Goal: Task Accomplishment & Management: Complete application form

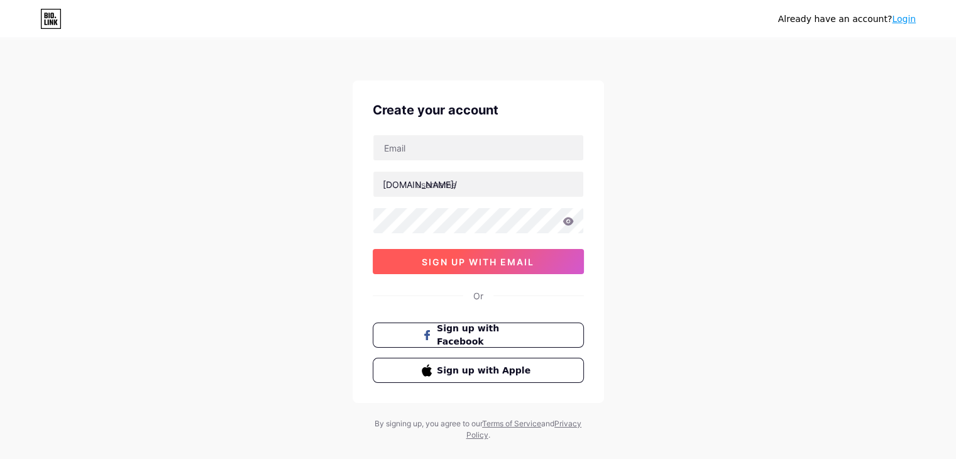
click at [534, 269] on button "sign up with email" at bounding box center [478, 261] width 211 height 25
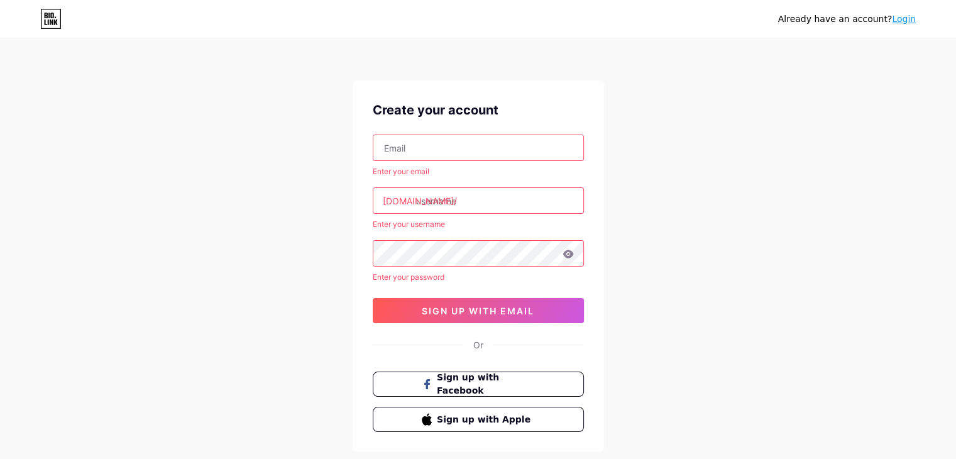
click at [904, 20] on link "Login" at bounding box center [904, 19] width 24 height 10
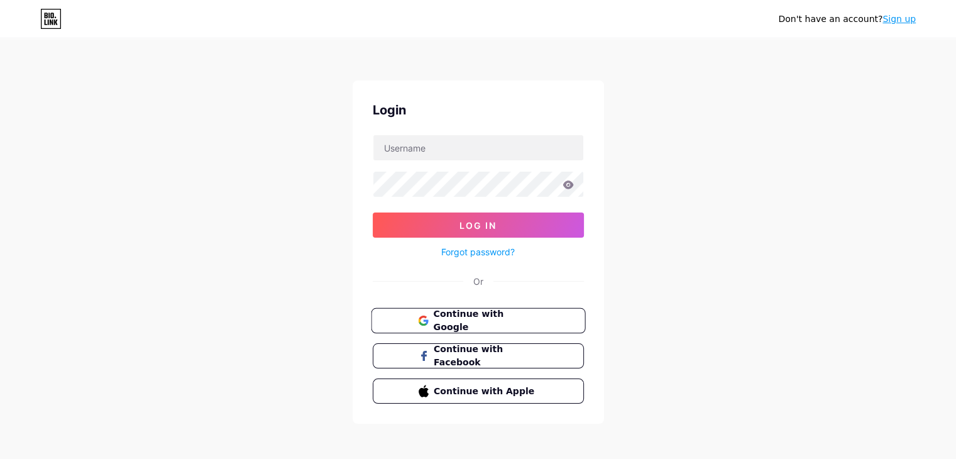
click at [442, 315] on span "Continue with Google" at bounding box center [485, 320] width 105 height 27
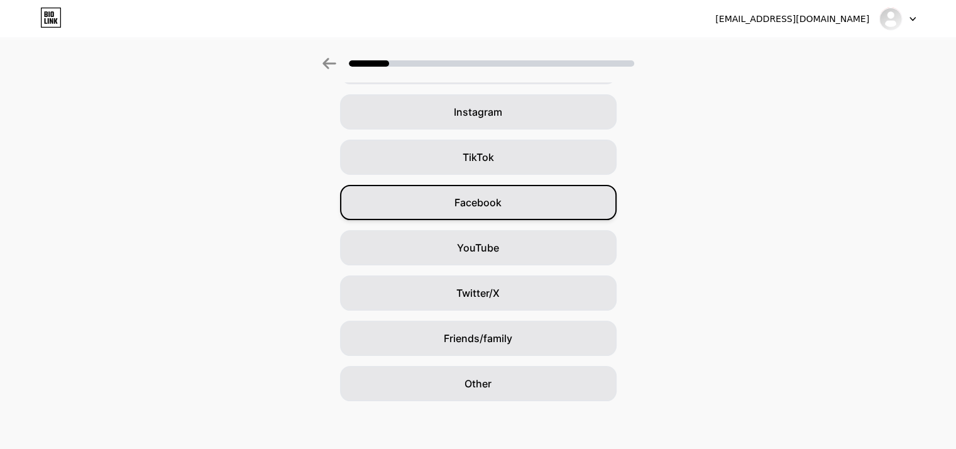
scroll to position [93, 0]
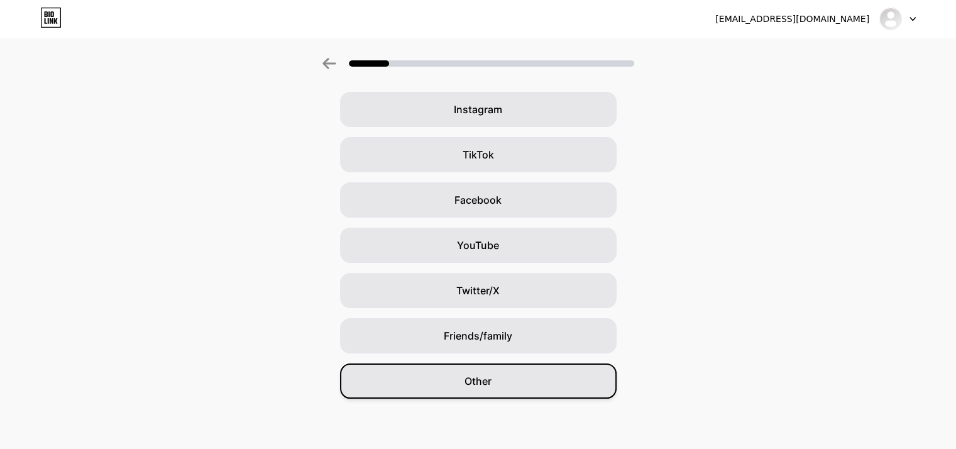
click at [527, 390] on div "Other" at bounding box center [478, 380] width 276 height 35
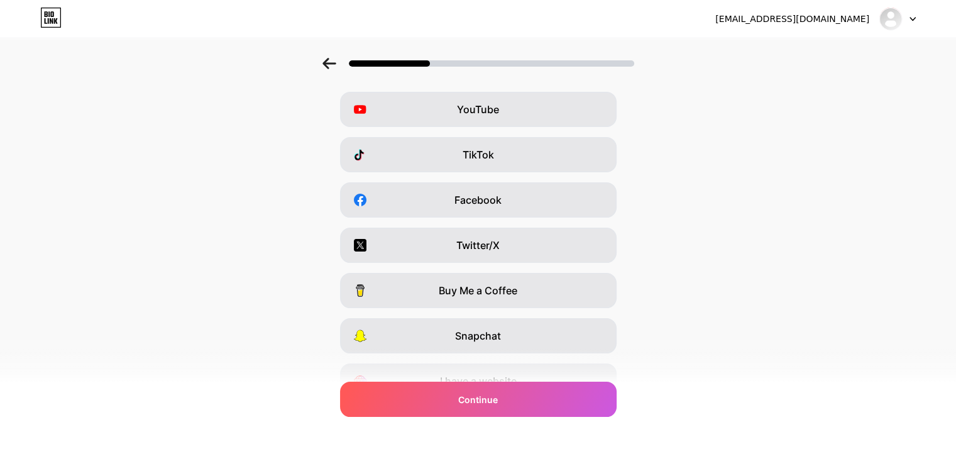
scroll to position [0, 0]
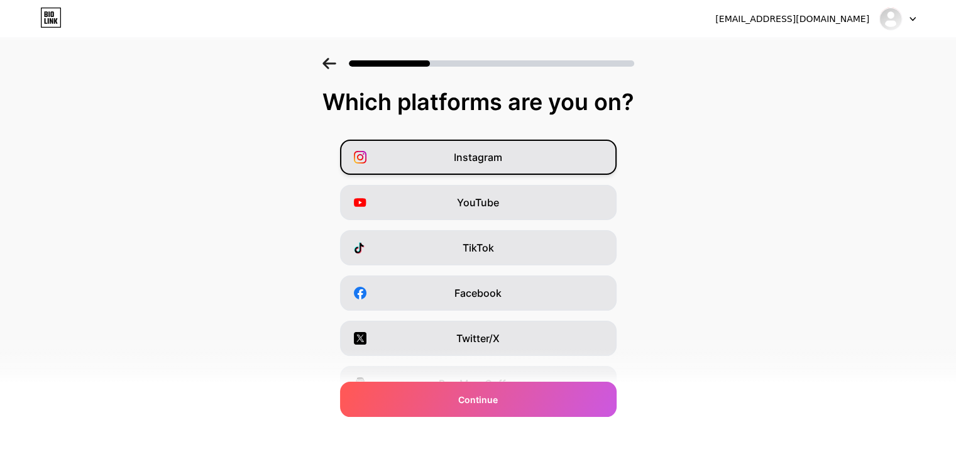
click at [530, 167] on div "Instagram" at bounding box center [478, 156] width 276 height 35
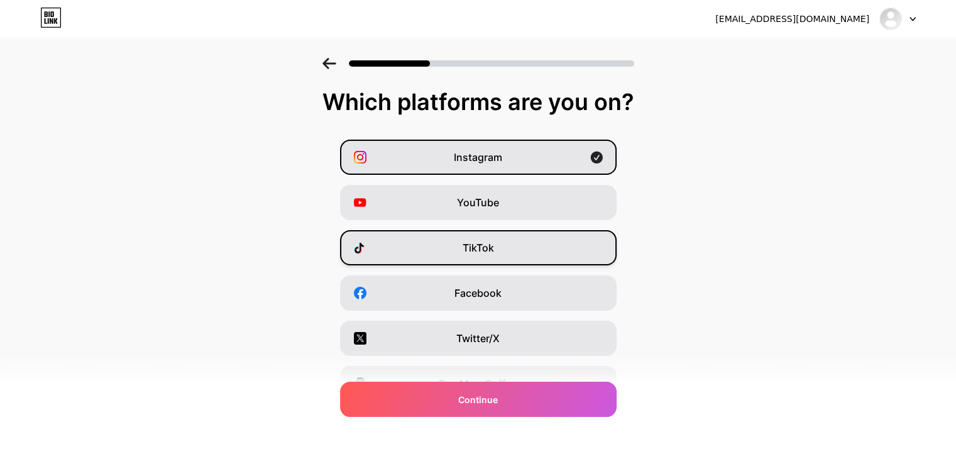
click at [513, 255] on div "TikTok" at bounding box center [478, 247] width 276 height 35
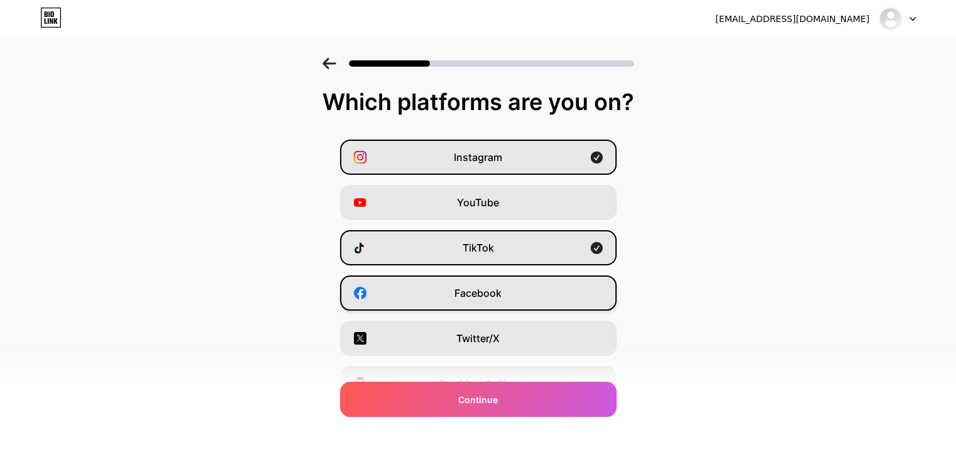
click at [508, 301] on div "Facebook" at bounding box center [478, 292] width 276 height 35
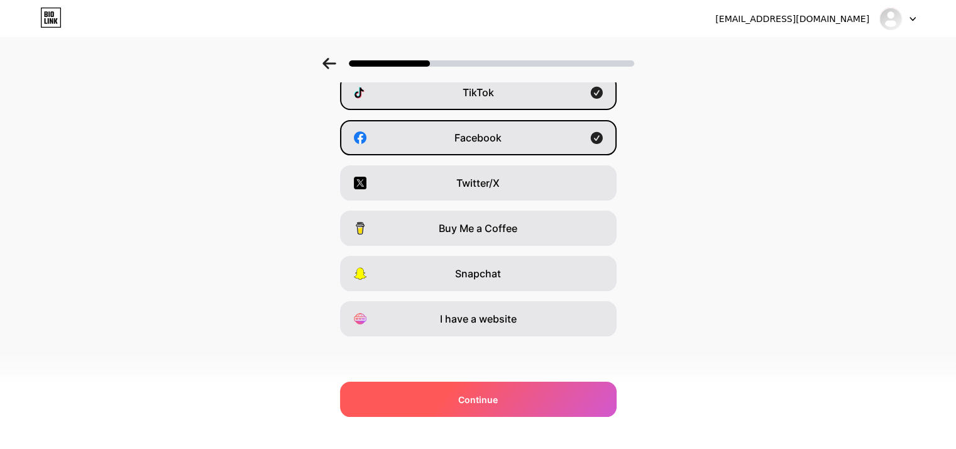
scroll to position [156, 0]
click at [497, 394] on span "Continue" at bounding box center [478, 399] width 40 height 13
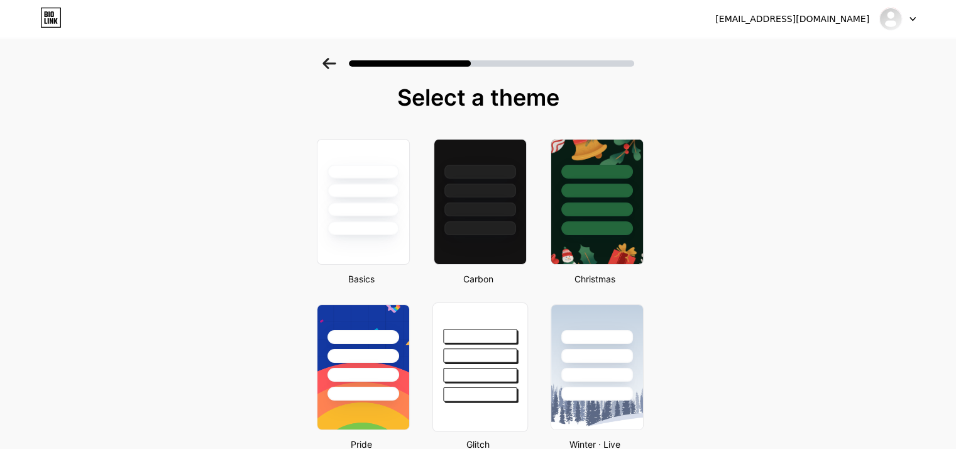
scroll to position [0, 0]
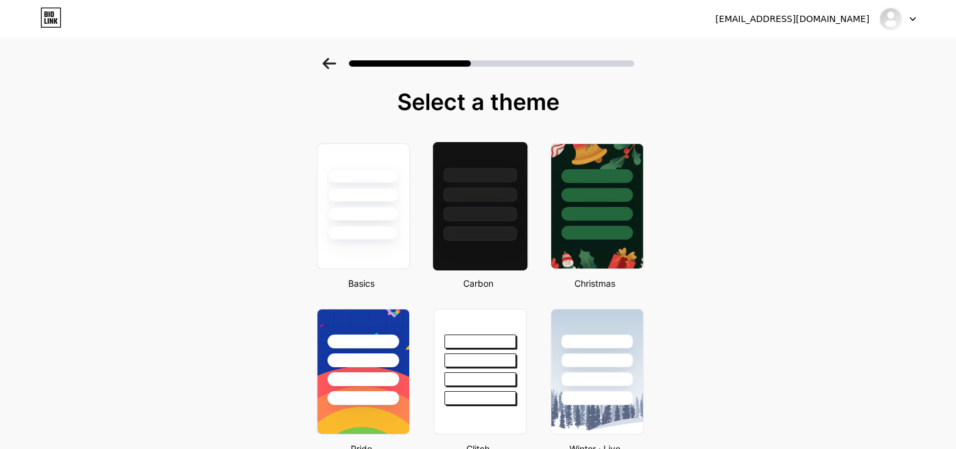
click at [480, 241] on div at bounding box center [480, 205] width 96 height 129
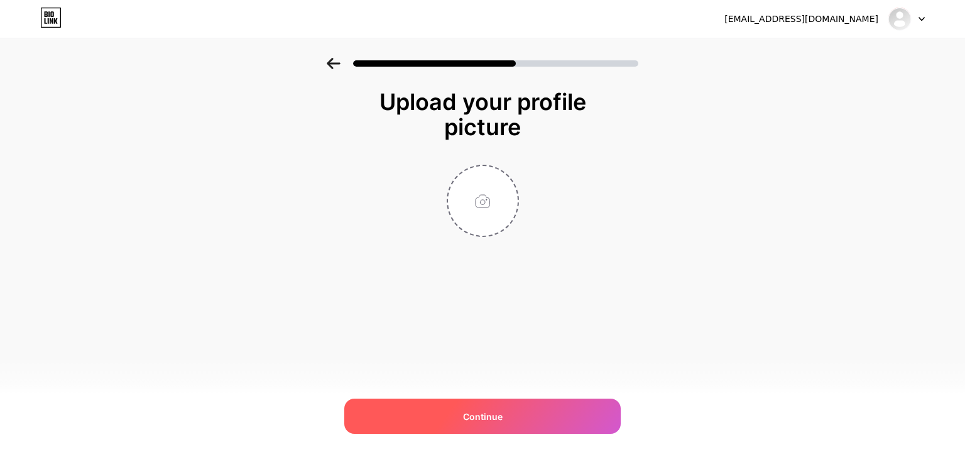
click at [445, 423] on div "Continue" at bounding box center [482, 415] width 276 height 35
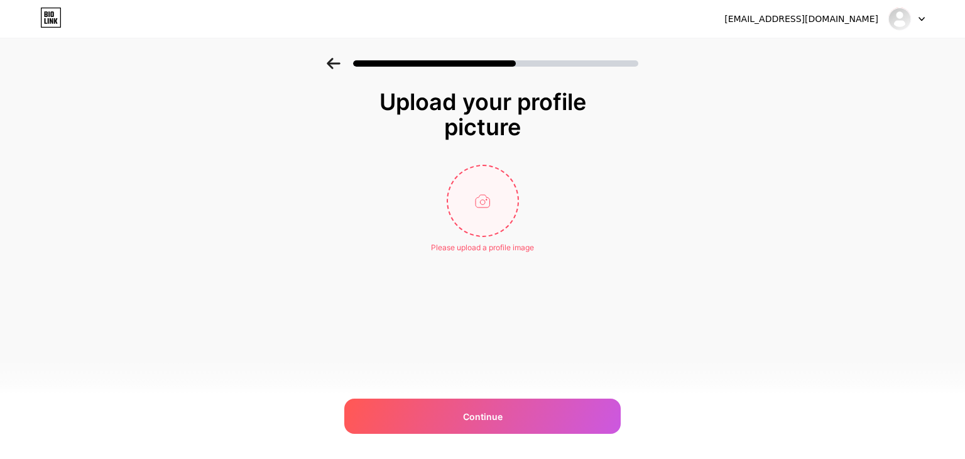
click at [485, 210] on input "file" at bounding box center [483, 201] width 70 height 70
type input "C:\fakepath\LOGO.jpg"
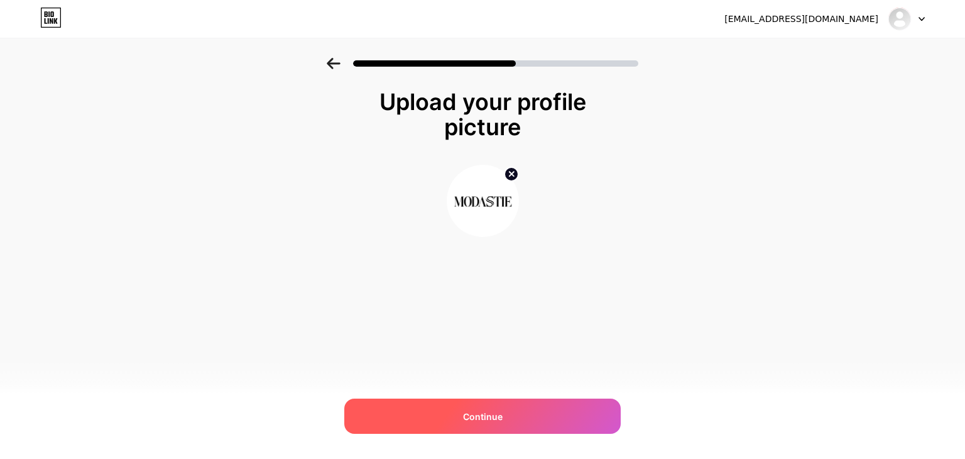
click at [489, 410] on span "Continue" at bounding box center [483, 416] width 40 height 13
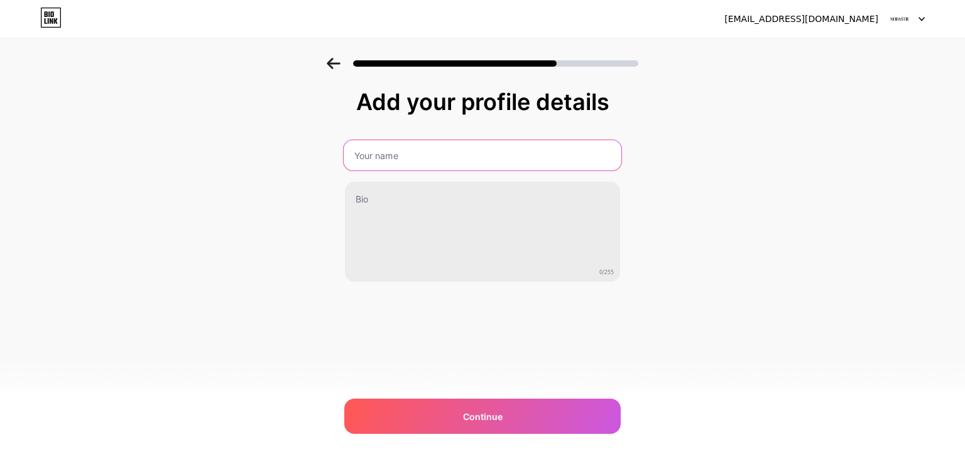
click at [420, 158] on input "text" at bounding box center [483, 155] width 278 height 30
type input "MODASSTIE"
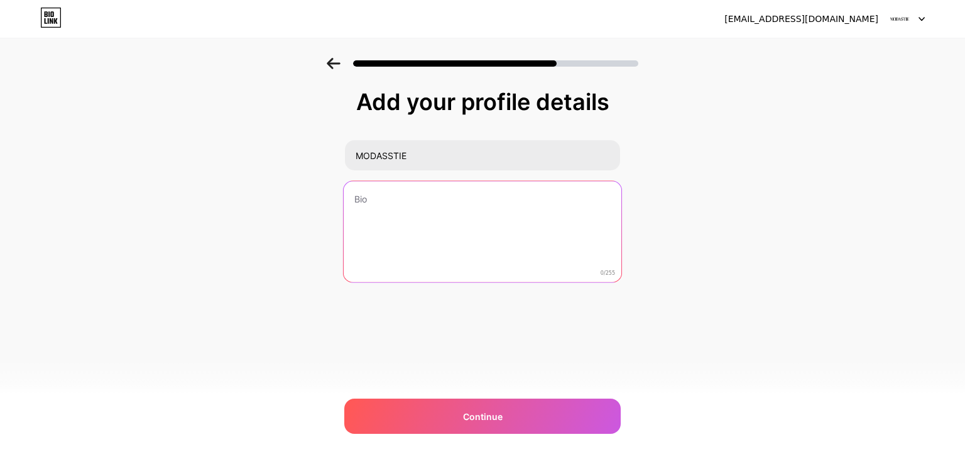
click at [405, 216] on textarea at bounding box center [483, 232] width 278 height 102
paste textarea "« Élégance discrète, Modasstie concrète » • Boutique en ligne de prêt-à-porter …"
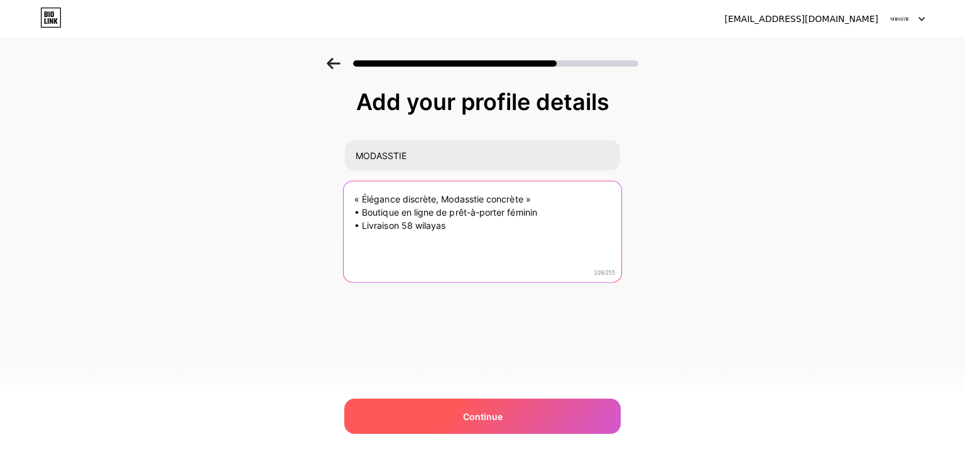
type textarea "« Élégance discrète, Modasstie concrète » • Boutique en ligne de prêt-à-porter …"
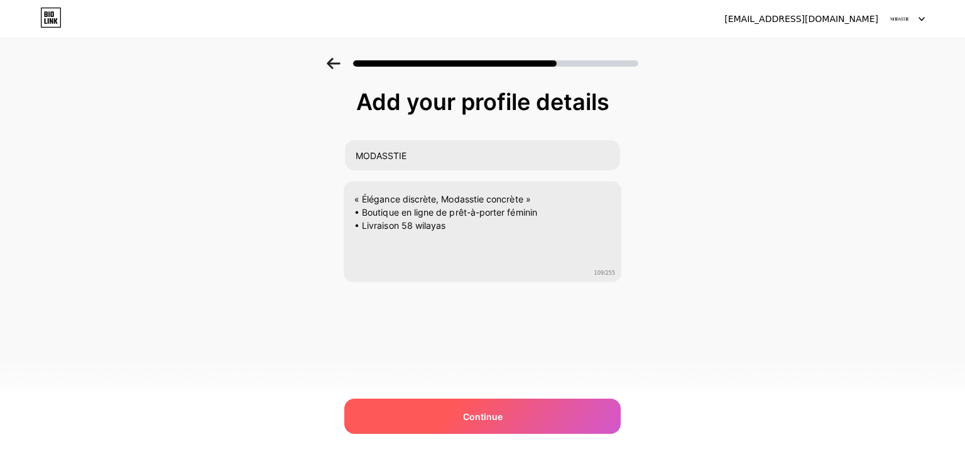
click at [398, 423] on div "Continue" at bounding box center [482, 415] width 276 height 35
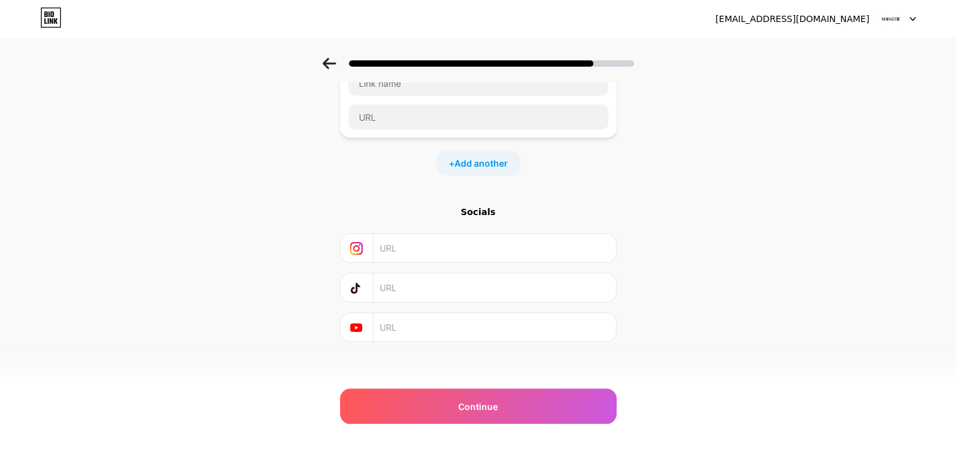
scroll to position [99, 0]
click at [407, 243] on input "text" at bounding box center [494, 243] width 228 height 28
paste input "https://www.instagram.com/modasstie/?next=%2F"
type input "https://www.instagram.com/modasstie/?next=%2F"
click at [402, 286] on input "text" at bounding box center [494, 283] width 228 height 28
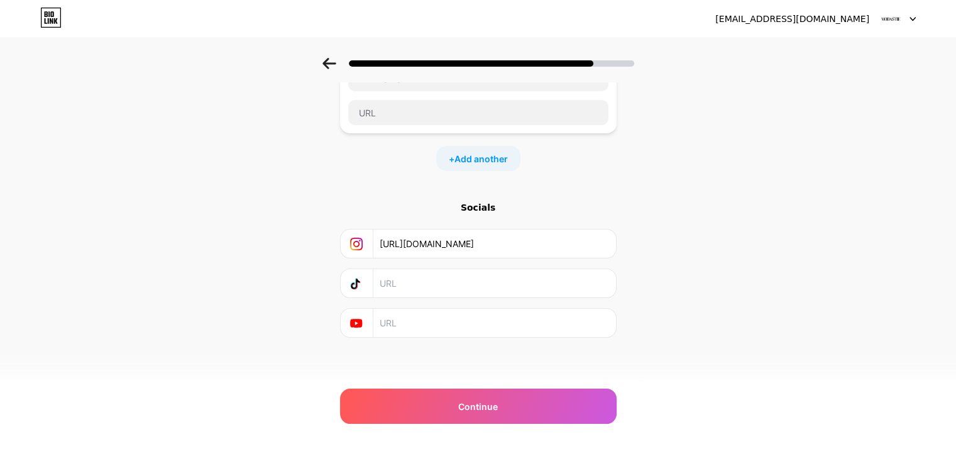
paste input "https://www.tiktok.com/@modasstie"
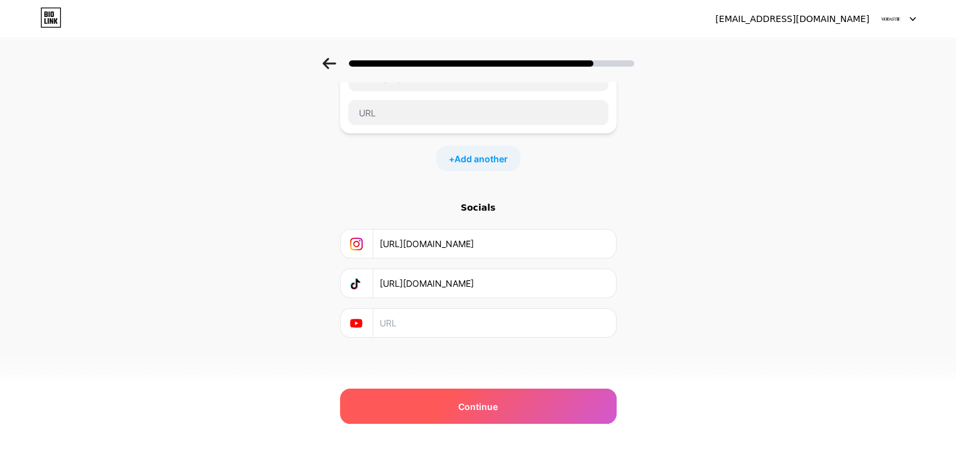
type input "https://www.tiktok.com/@modasstie"
click at [468, 407] on span "Continue" at bounding box center [478, 406] width 40 height 13
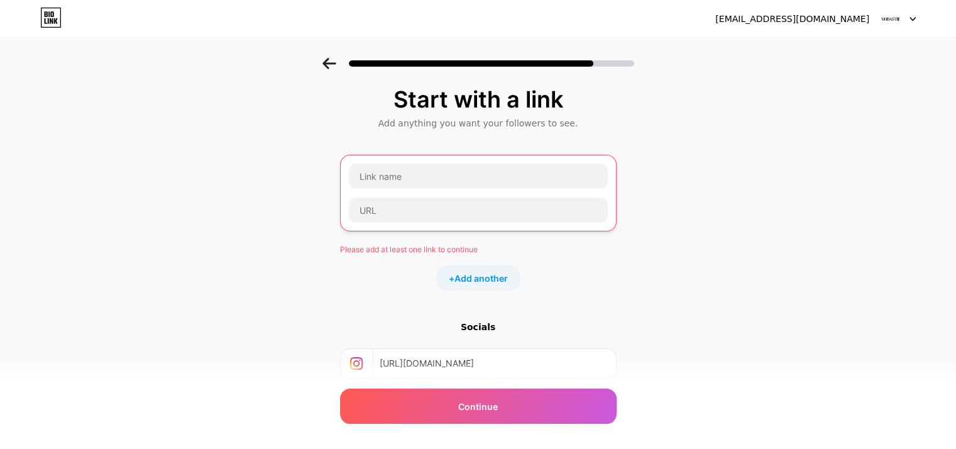
scroll to position [0, 0]
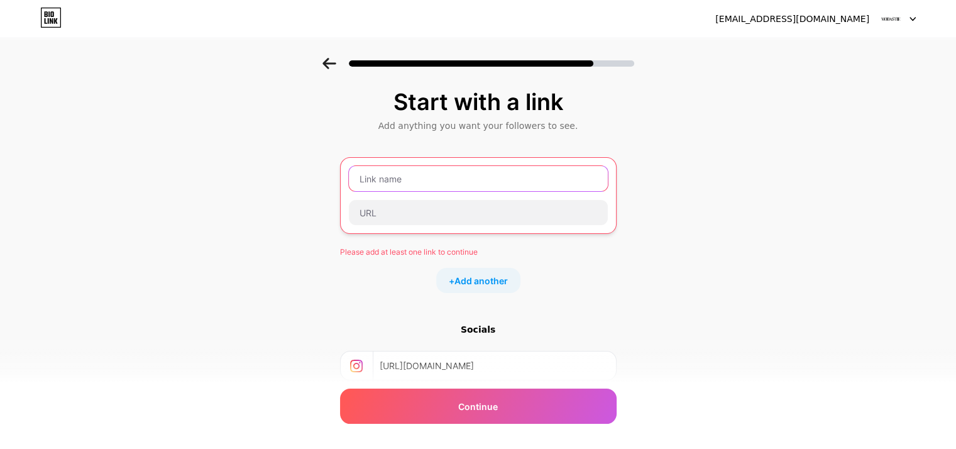
click at [387, 186] on input "text" at bounding box center [478, 178] width 259 height 25
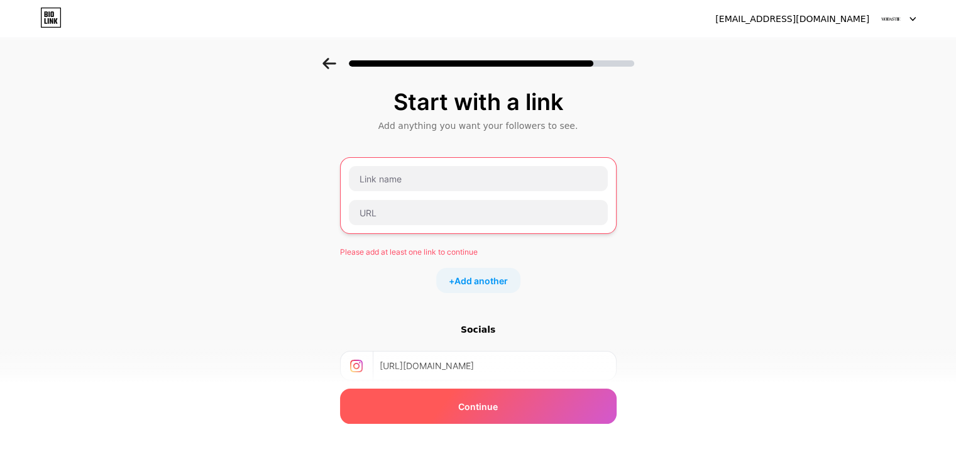
click at [530, 408] on div "Continue" at bounding box center [478, 405] width 276 height 35
click at [505, 406] on div "Continue" at bounding box center [478, 405] width 276 height 35
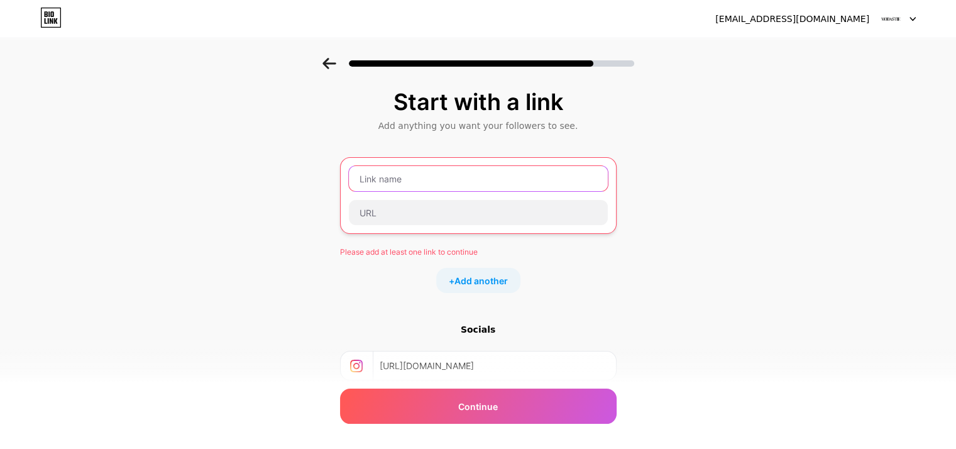
click at [377, 189] on input "text" at bounding box center [478, 178] width 259 height 25
drag, startPoint x: 378, startPoint y: 184, endPoint x: 363, endPoint y: 183, distance: 15.1
click at [363, 183] on input "text" at bounding box center [478, 178] width 259 height 25
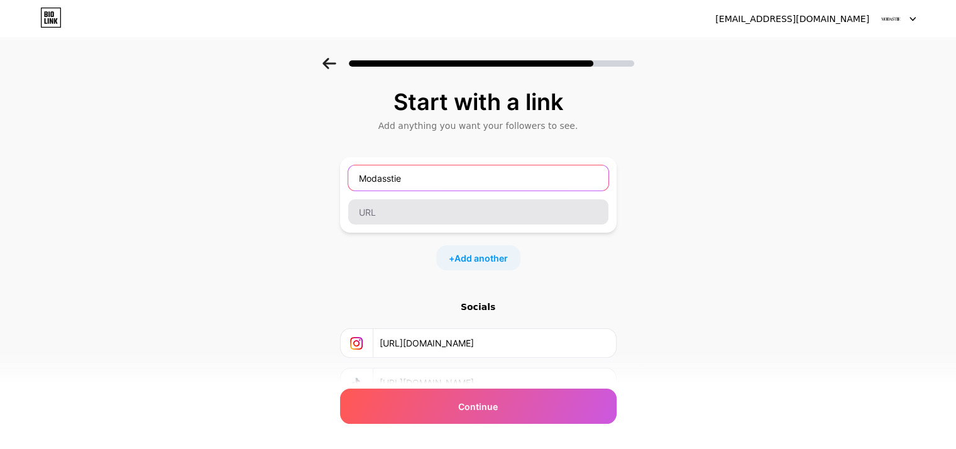
type input "Modasstie"
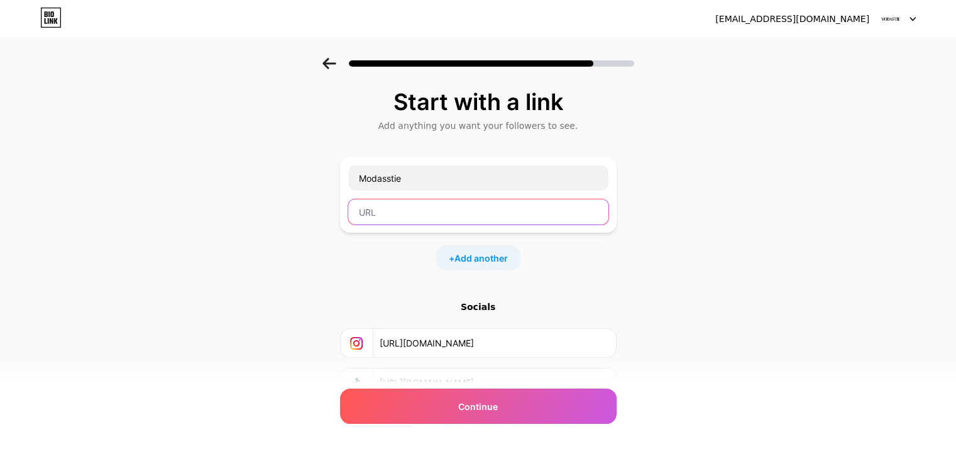
click at [378, 202] on input "text" at bounding box center [478, 211] width 260 height 25
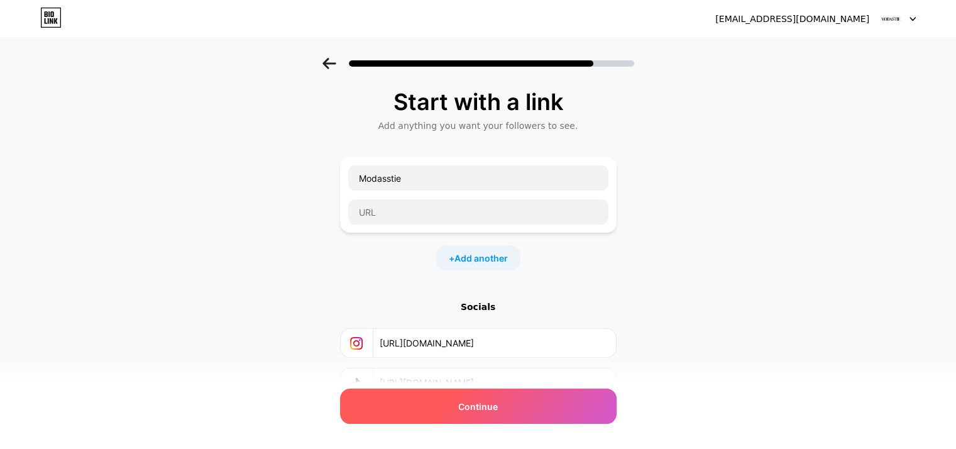
click at [526, 410] on div "Continue" at bounding box center [478, 405] width 276 height 35
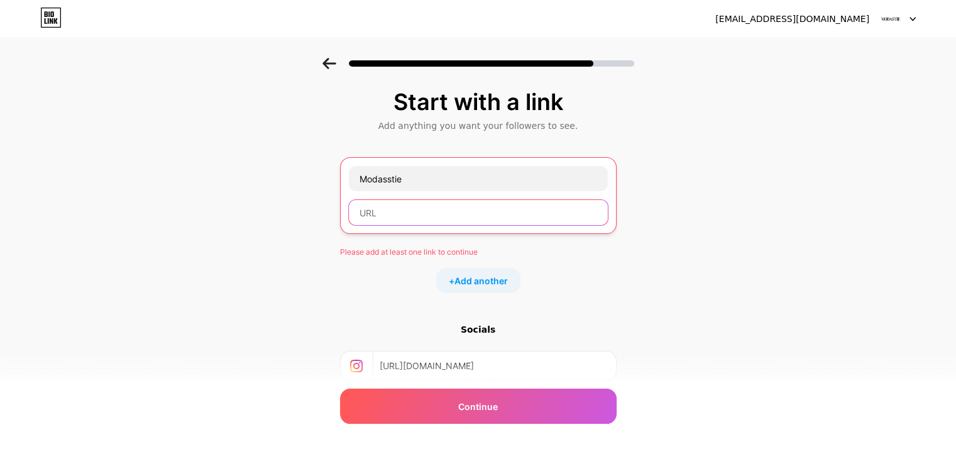
click at [487, 224] on input "text" at bounding box center [478, 212] width 259 height 25
paste input "https://www.tiktok.com/@modasstie"
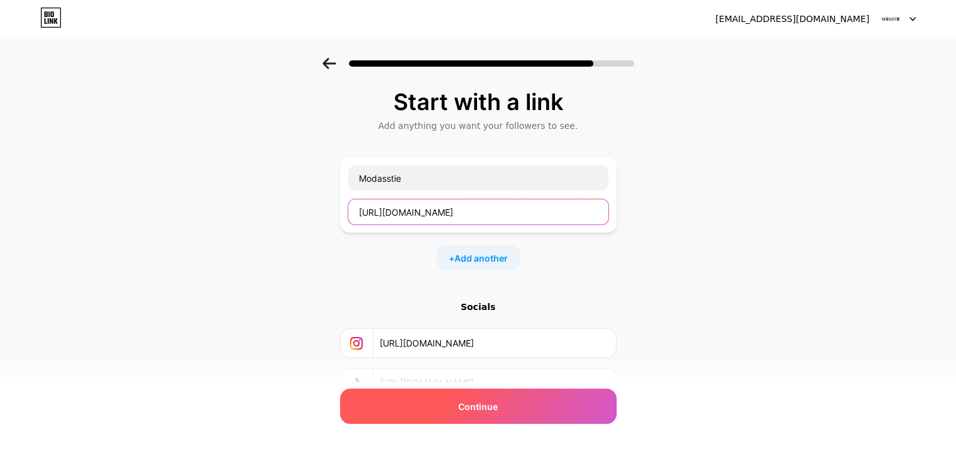
type input "https://www.tiktok.com/@modasstie"
click at [486, 396] on div "Continue" at bounding box center [478, 405] width 276 height 35
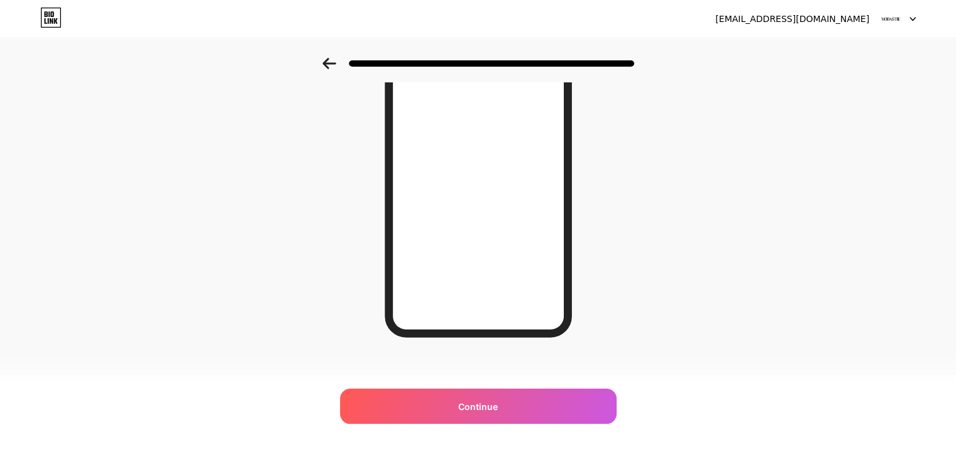
scroll to position [182, 0]
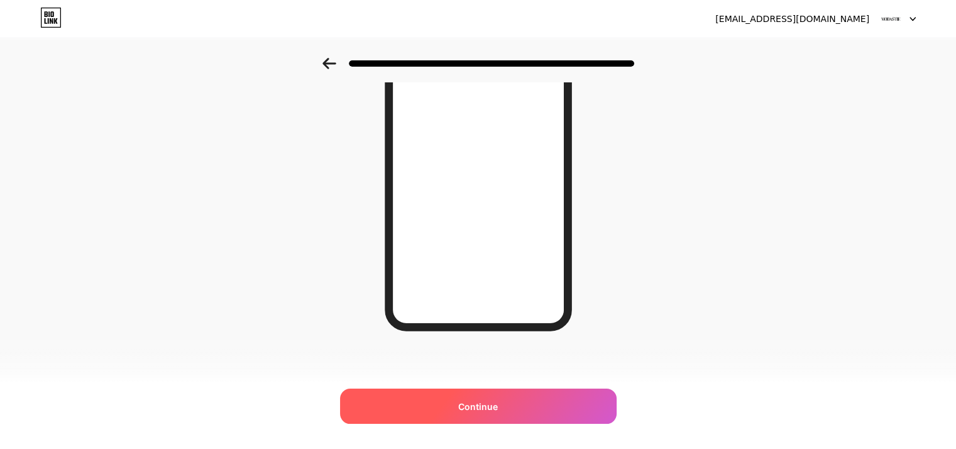
click at [450, 403] on div "Continue" at bounding box center [478, 405] width 276 height 35
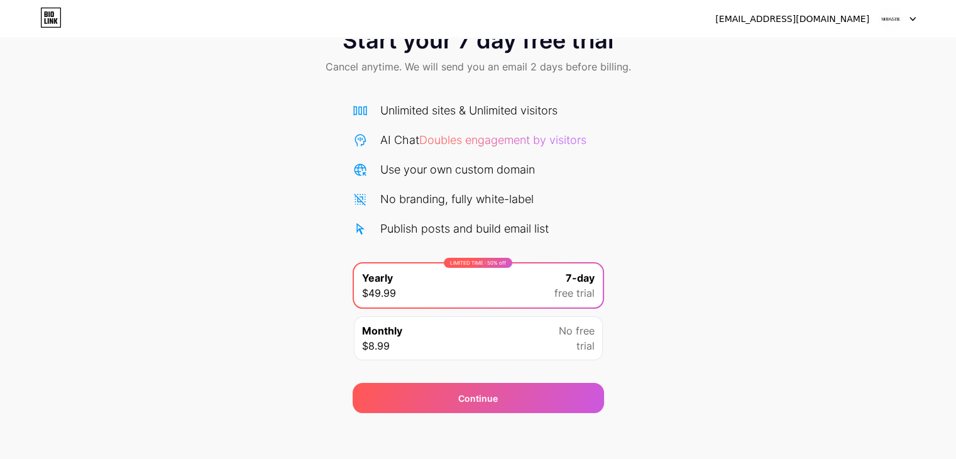
scroll to position [46, 0]
